Goal: Information Seeking & Learning: Learn about a topic

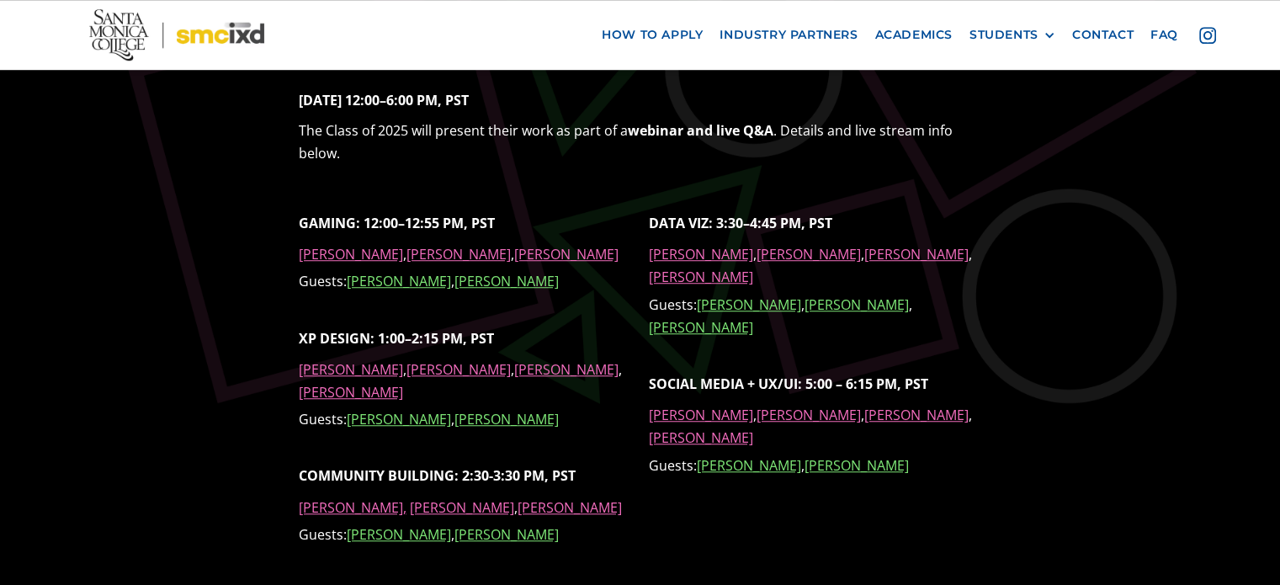
scroll to position [1268, 0]
click at [660, 251] on link "[PERSON_NAME]" at bounding box center [701, 253] width 104 height 19
click at [793, 252] on link "[PERSON_NAME]" at bounding box center [808, 253] width 104 height 19
click at [514, 257] on link "[PERSON_NAME]" at bounding box center [566, 253] width 104 height 19
click at [429, 251] on link "[PERSON_NAME]" at bounding box center [458, 253] width 104 height 19
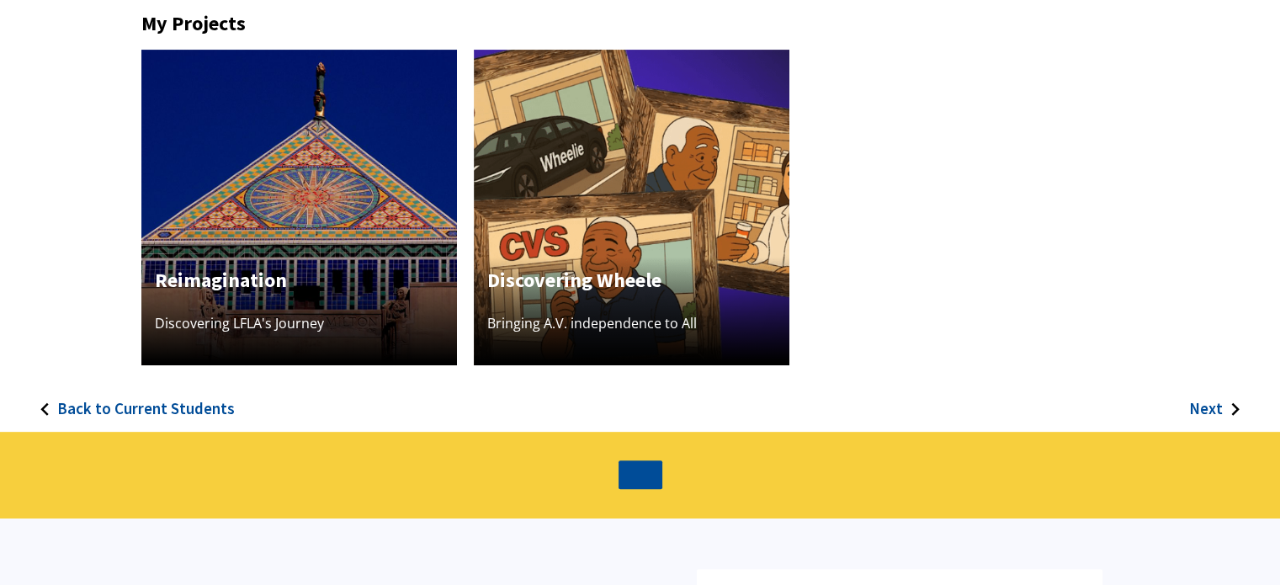
scroll to position [564, 0]
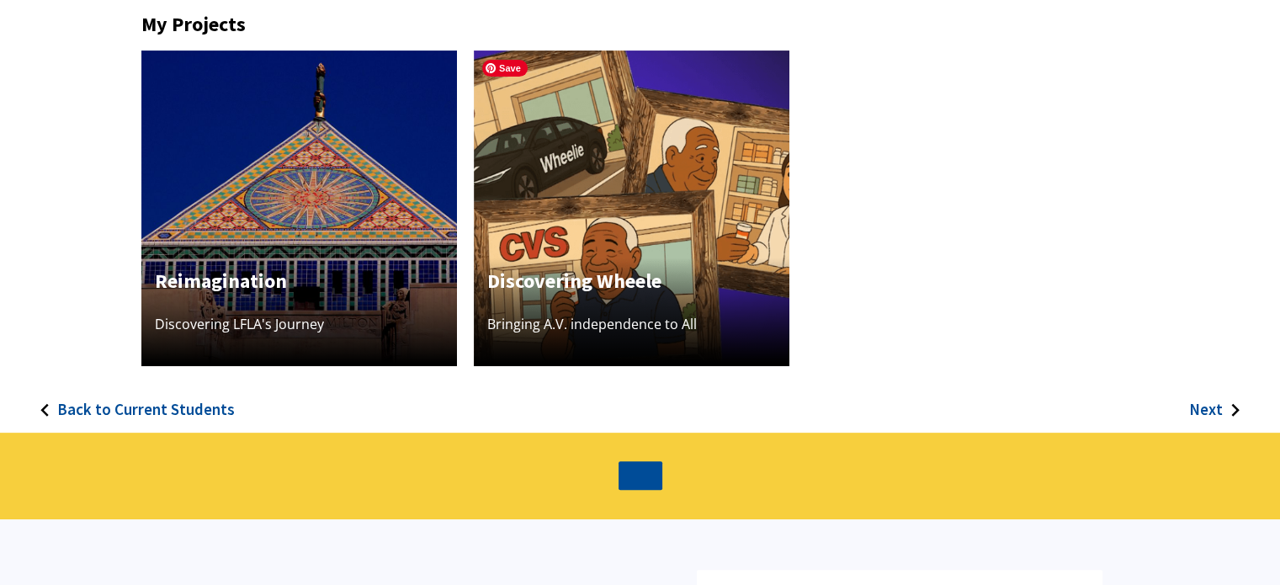
click at [638, 232] on img at bounding box center [632, 208] width 316 height 316
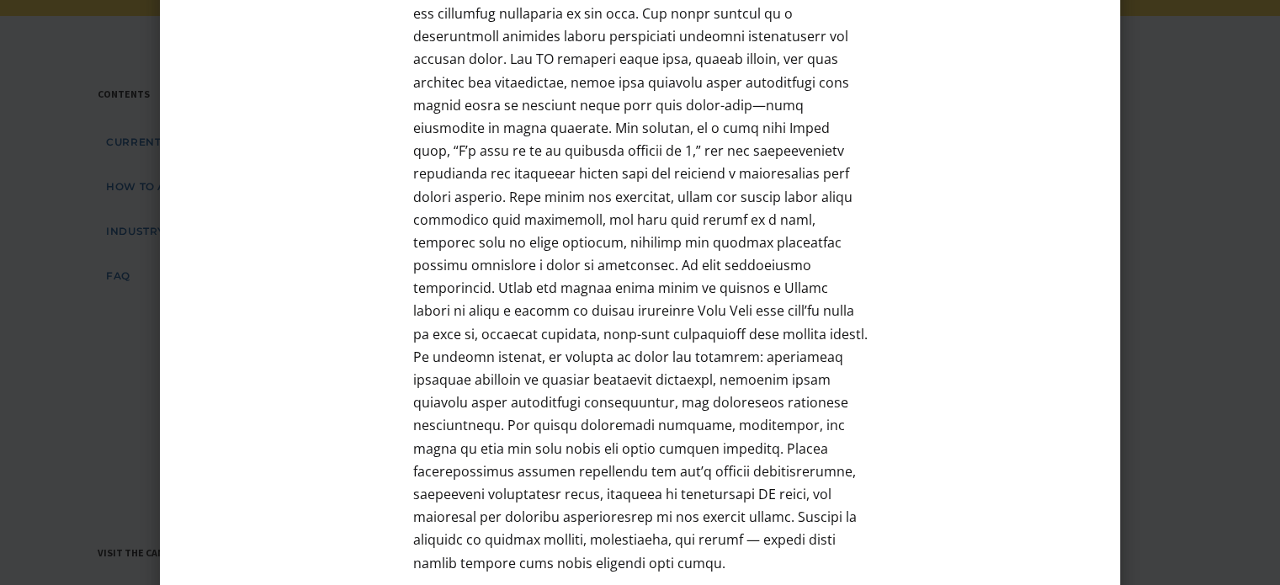
scroll to position [1069, 0]
click at [123, 355] on div at bounding box center [640, 292] width 1280 height 585
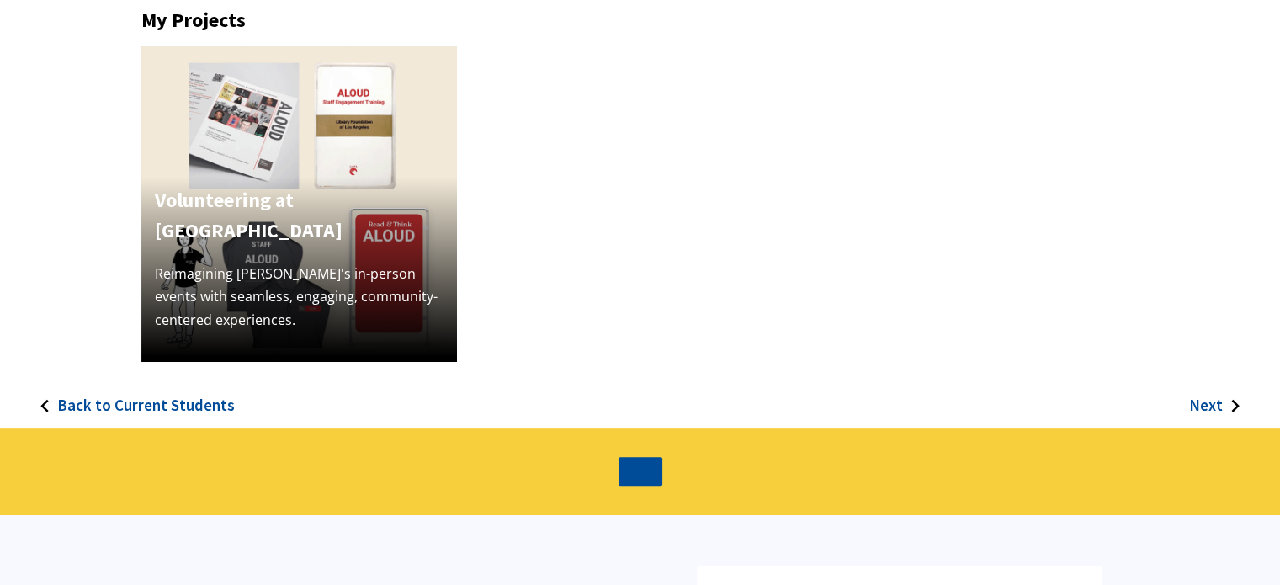
scroll to position [515, 0]
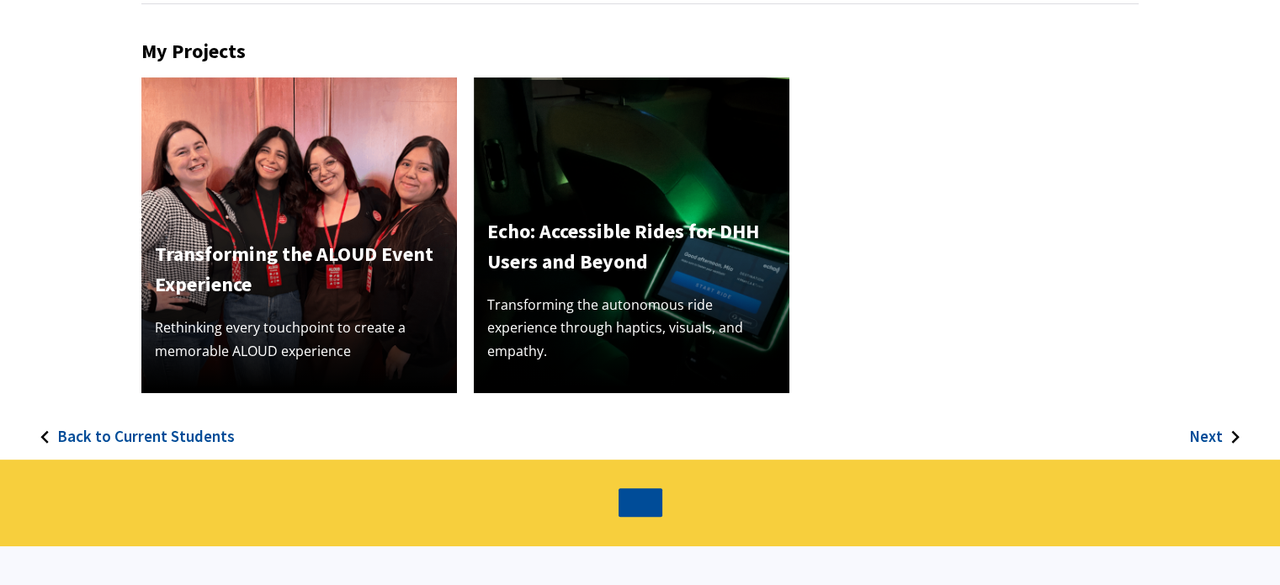
scroll to position [528, 0]
